Goal: Task Accomplishment & Management: Manage account settings

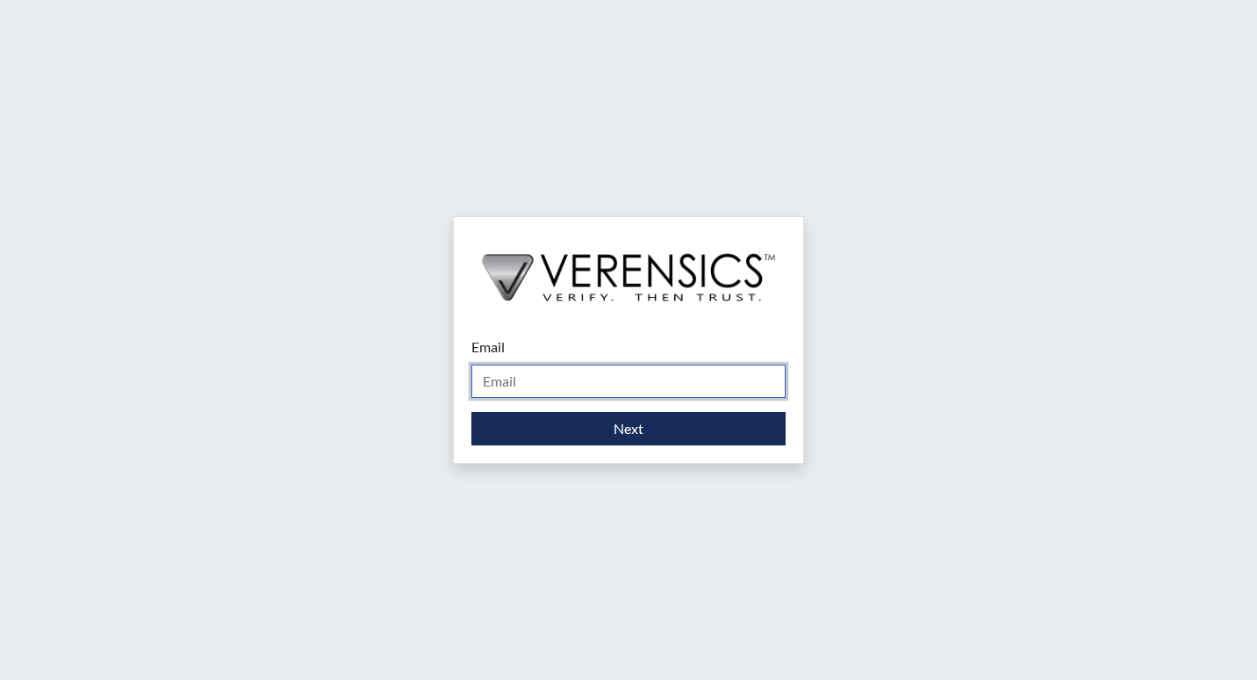
click at [578, 384] on input "Email" at bounding box center [628, 380] width 314 height 33
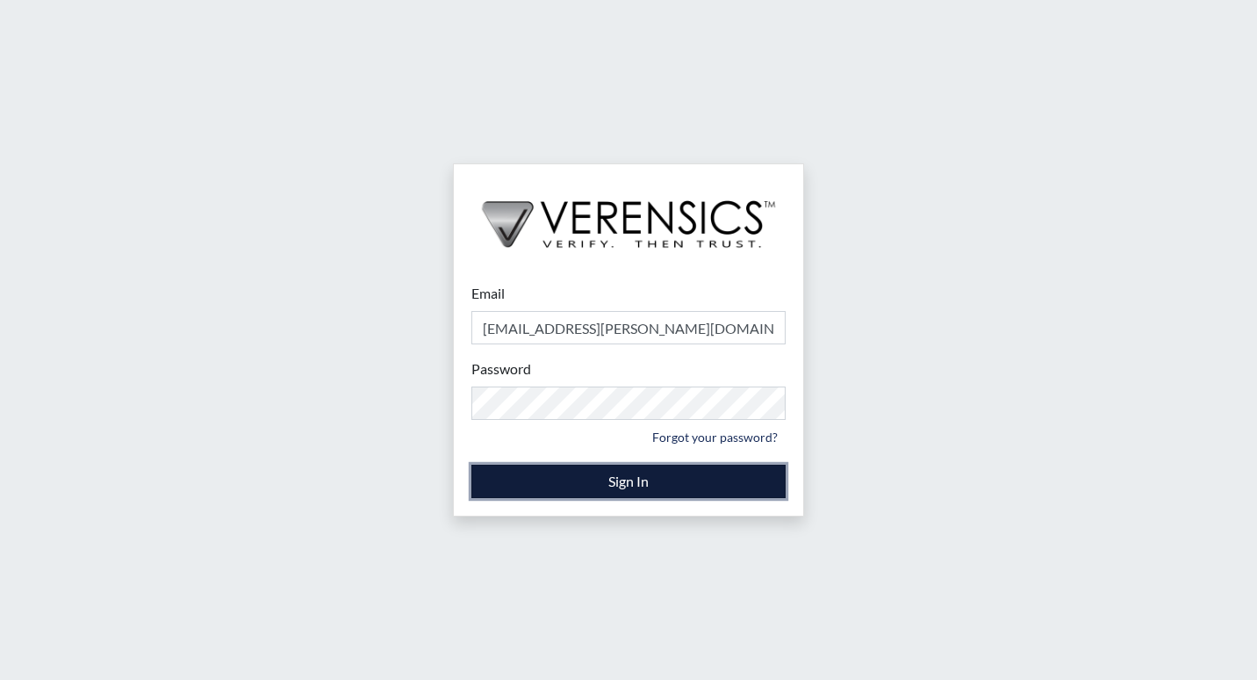
click at [694, 480] on button "Sign In" at bounding box center [628, 480] width 314 height 33
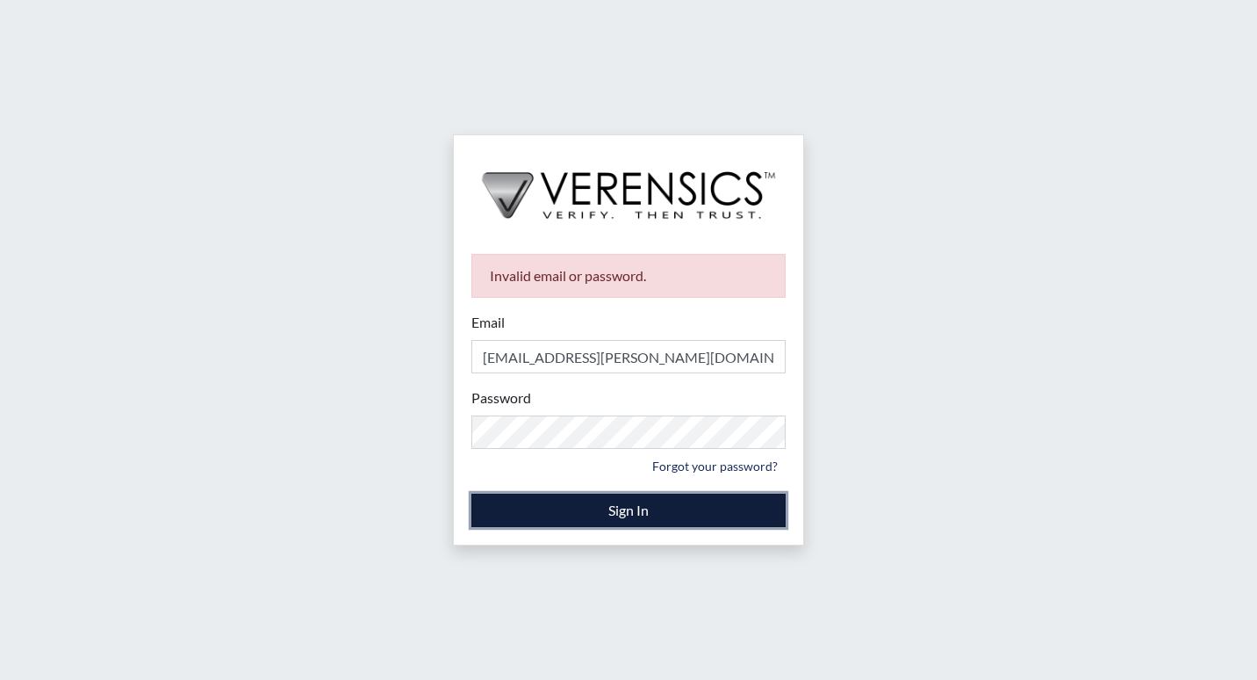
click at [653, 502] on button "Sign In" at bounding box center [628, 509] width 314 height 33
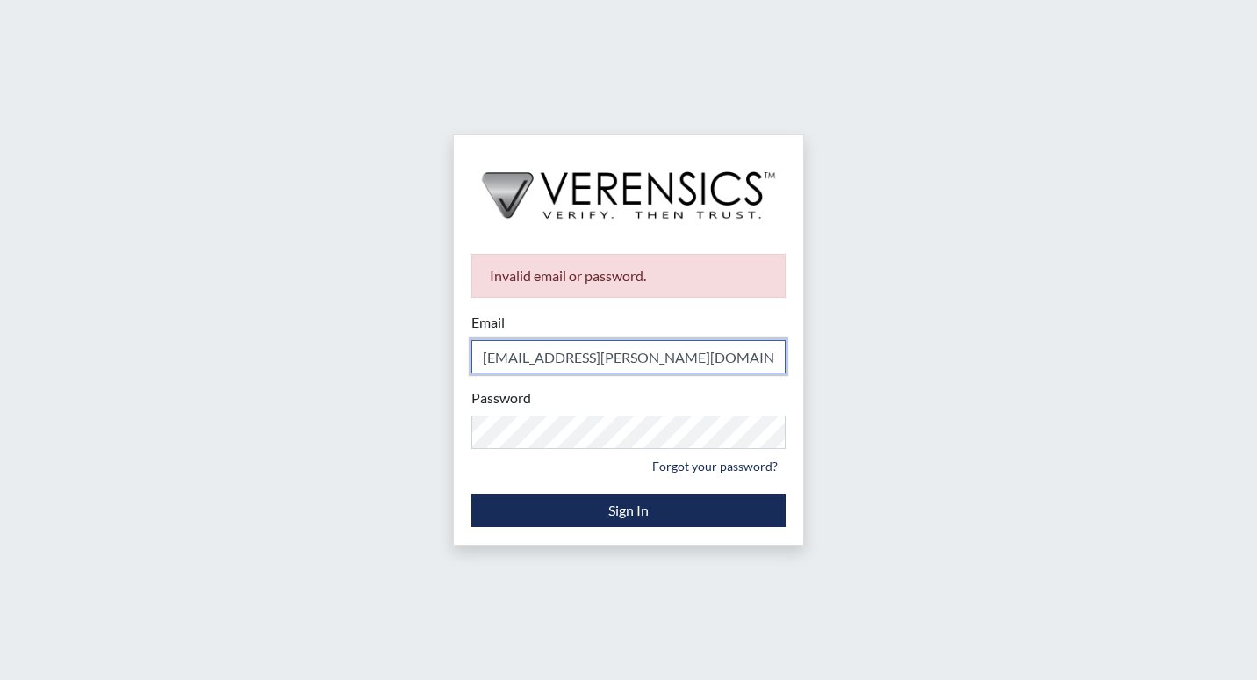
click at [623, 363] on input "Christo.robinson@gdc.gov" at bounding box center [628, 356] width 314 height 33
type input "Christo.robinson@gdc.ga.gov"
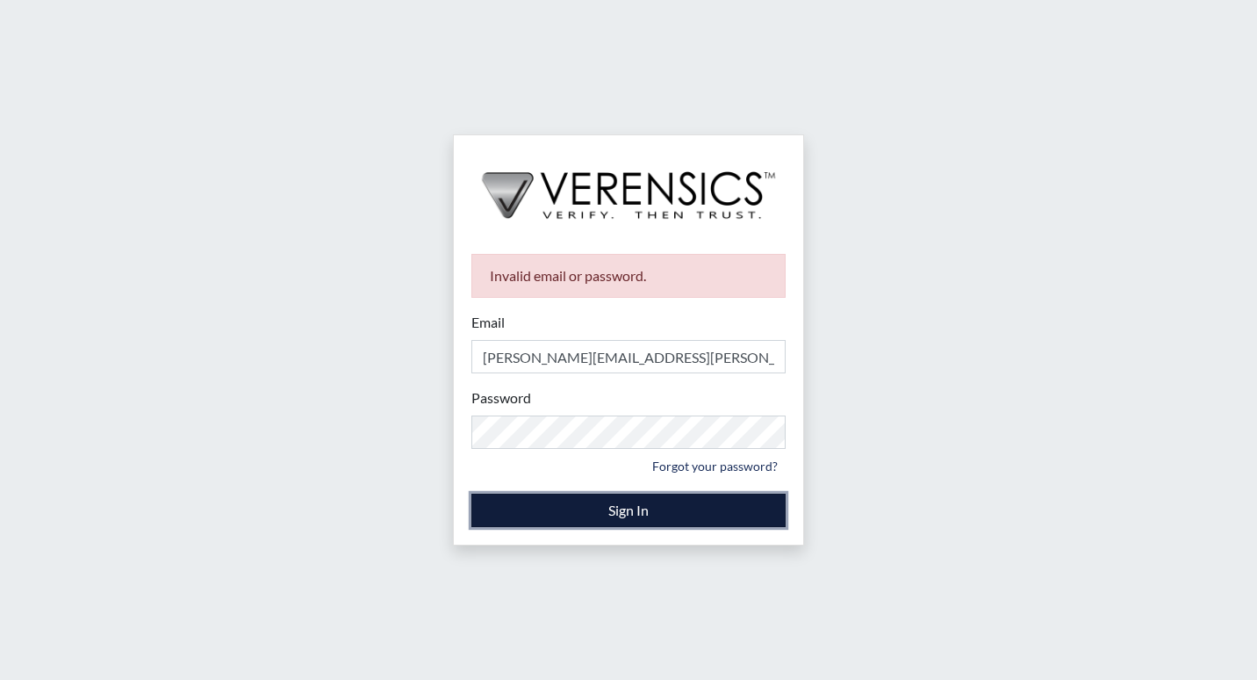
click at [666, 507] on button "Sign In" at bounding box center [628, 509] width 314 height 33
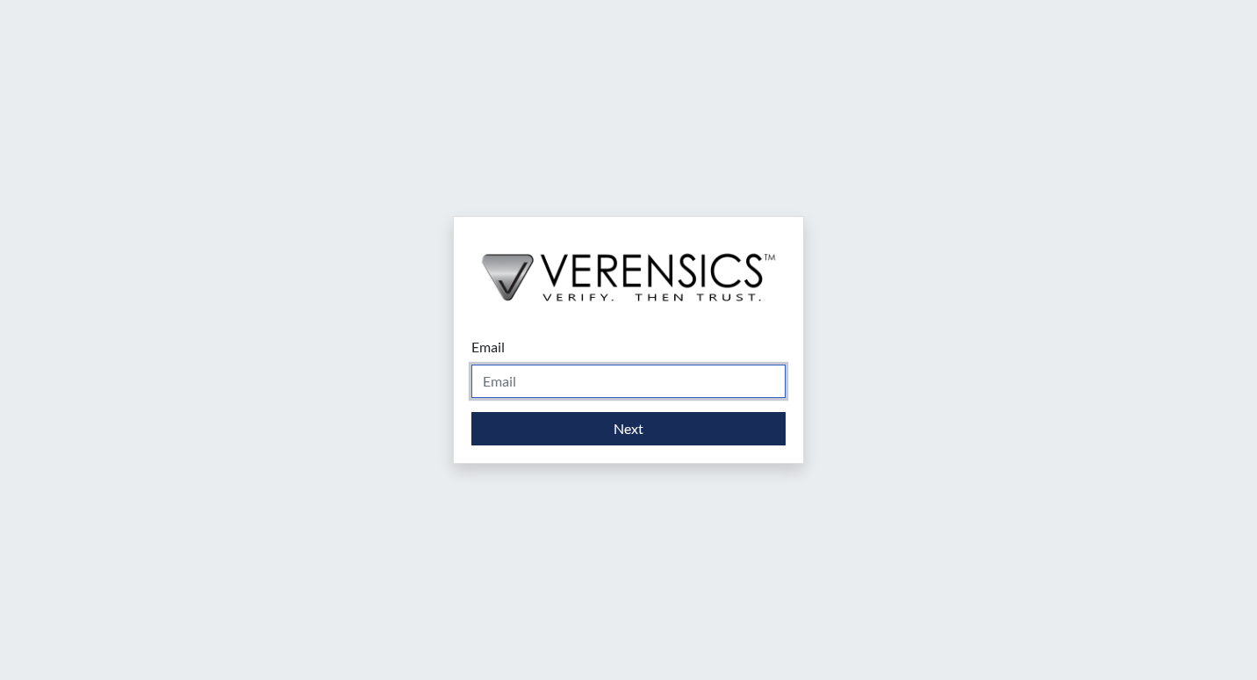
click at [641, 390] on input "Email" at bounding box center [628, 380] width 314 height 33
type input "J"
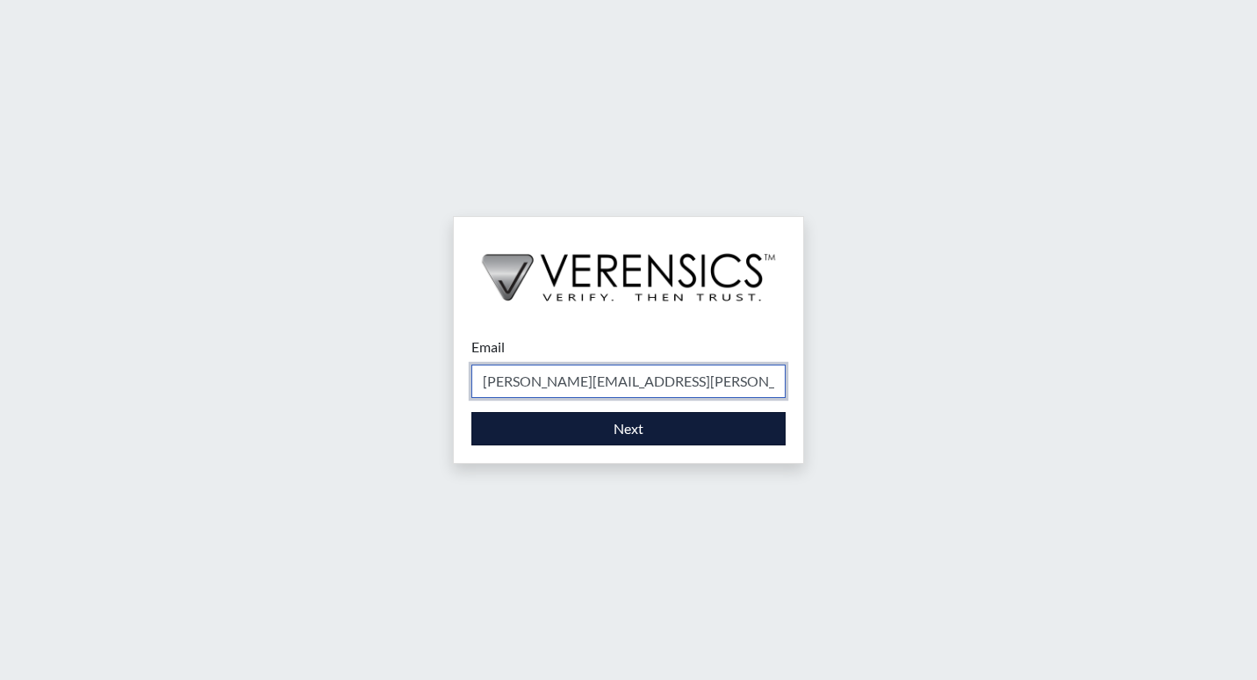
type input "[PERSON_NAME][EMAIL_ADDRESS][PERSON_NAME][DOMAIN_NAME]"
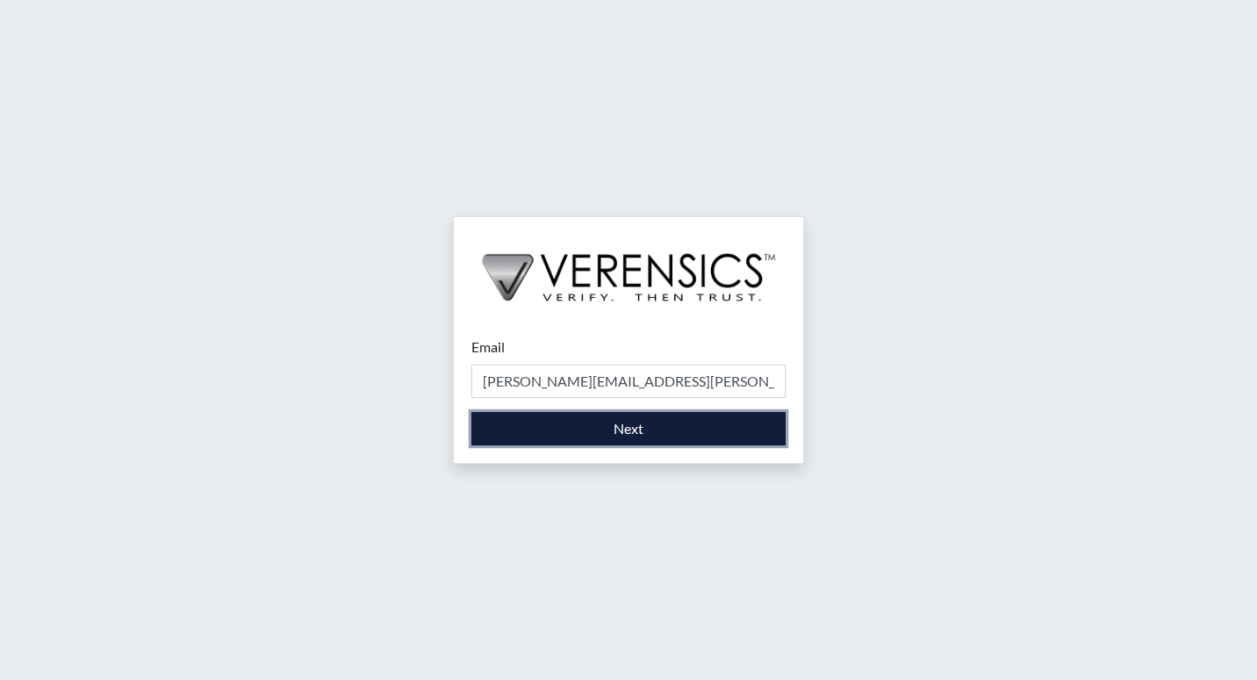
click at [625, 439] on button "Next" at bounding box center [628, 428] width 314 height 33
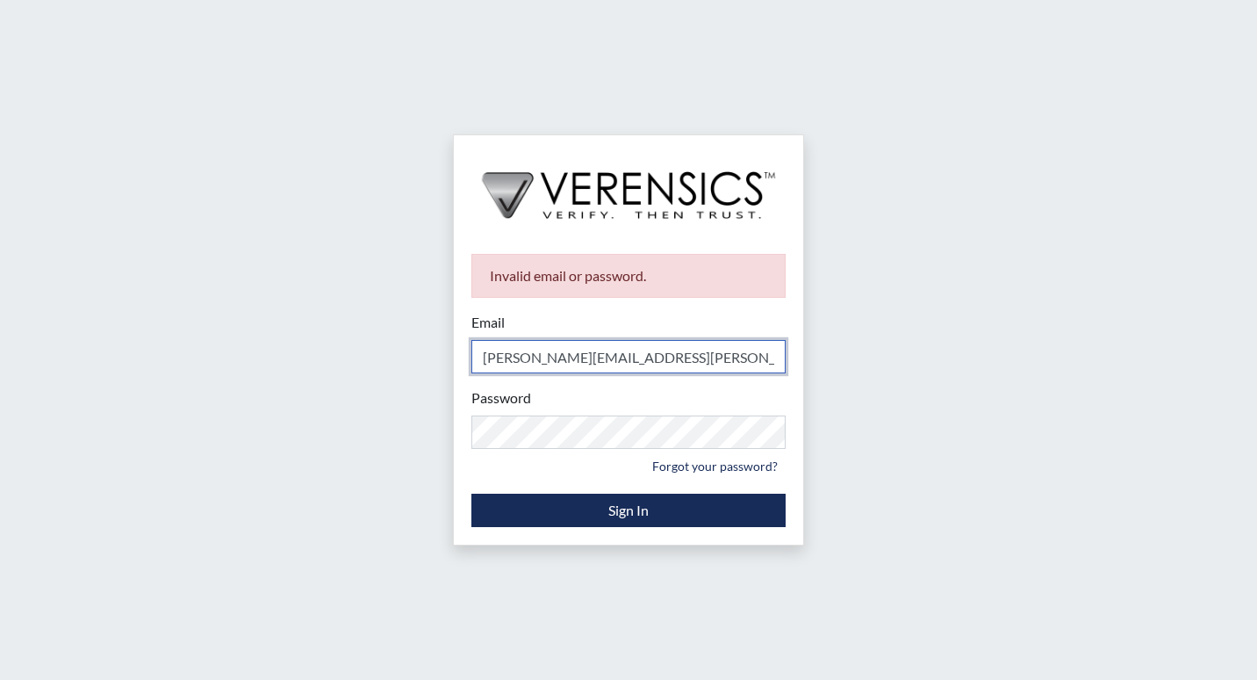
click at [633, 358] on input "[PERSON_NAME][EMAIL_ADDRESS][PERSON_NAME][DOMAIN_NAME]" at bounding box center [628, 356] width 314 height 33
